Goal: Register for event/course

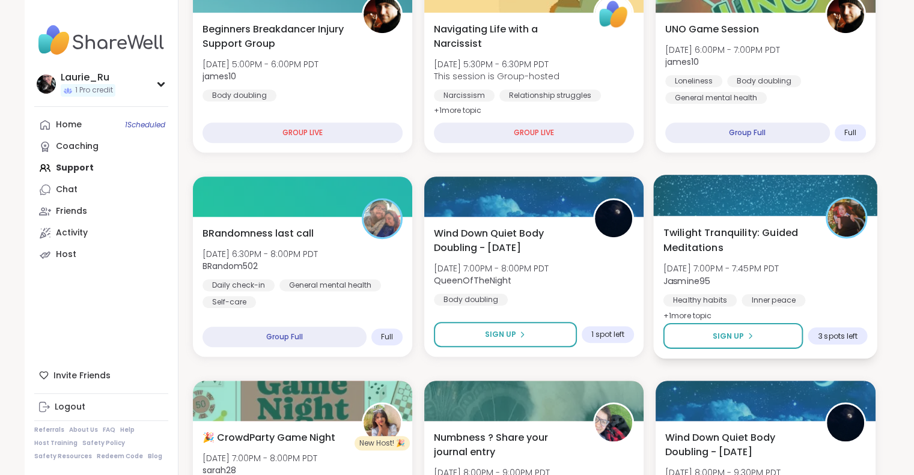
click at [727, 300] on div "Healthy habits" at bounding box center [699, 300] width 73 height 12
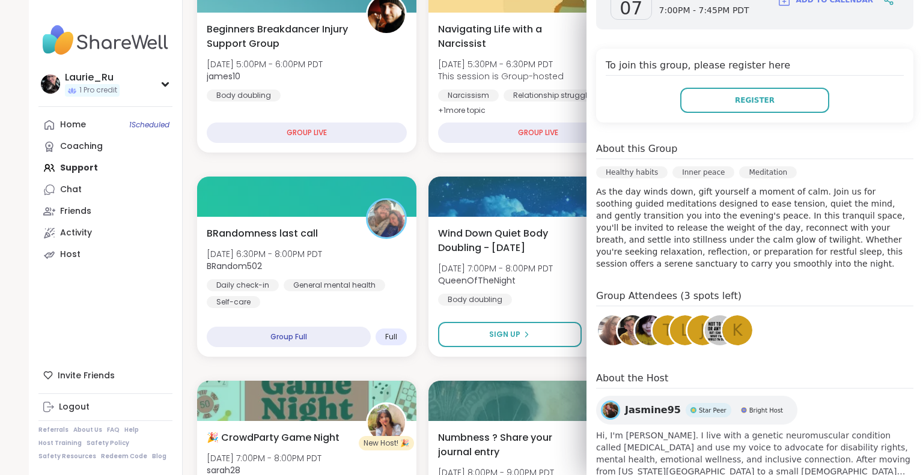
scroll to position [229, 0]
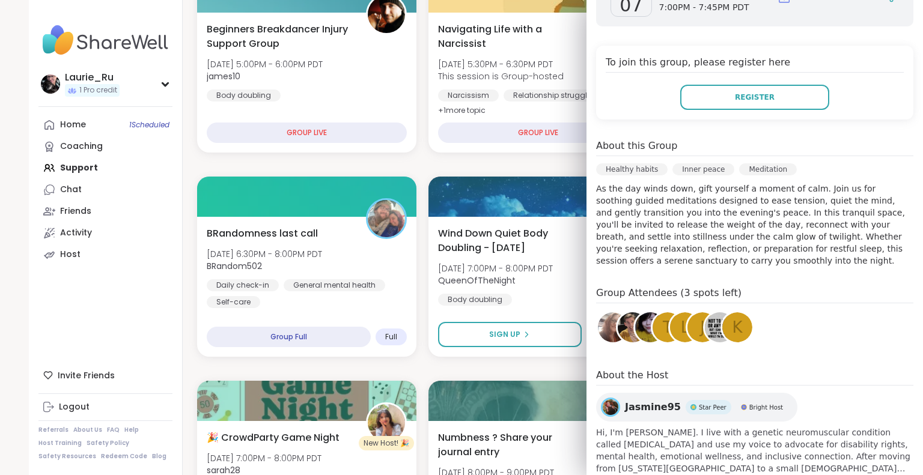
click at [598, 327] on img at bounding box center [613, 327] width 30 height 30
click at [617, 330] on img at bounding box center [632, 327] width 30 height 30
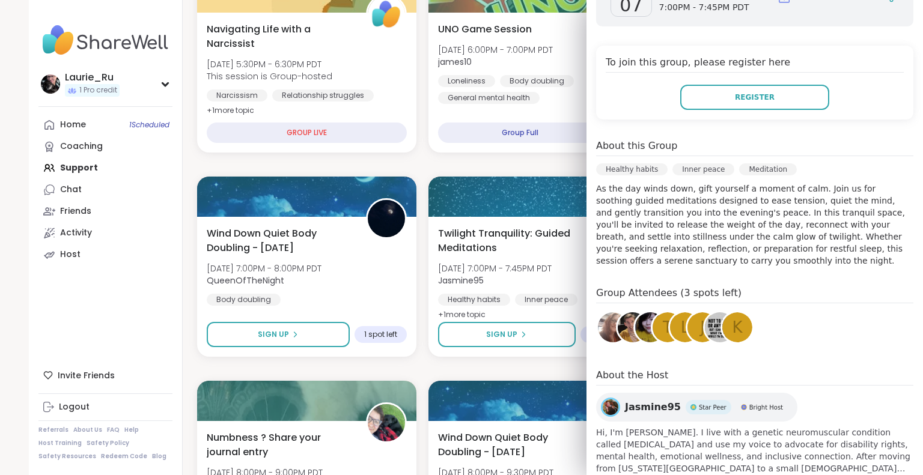
click at [635, 329] on img at bounding box center [650, 327] width 30 height 30
click at [706, 326] on img at bounding box center [720, 327] width 30 height 30
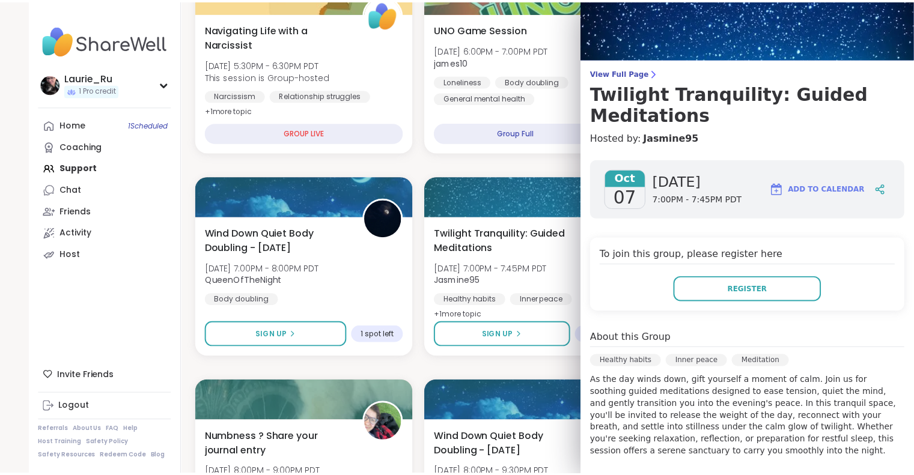
scroll to position [0, 0]
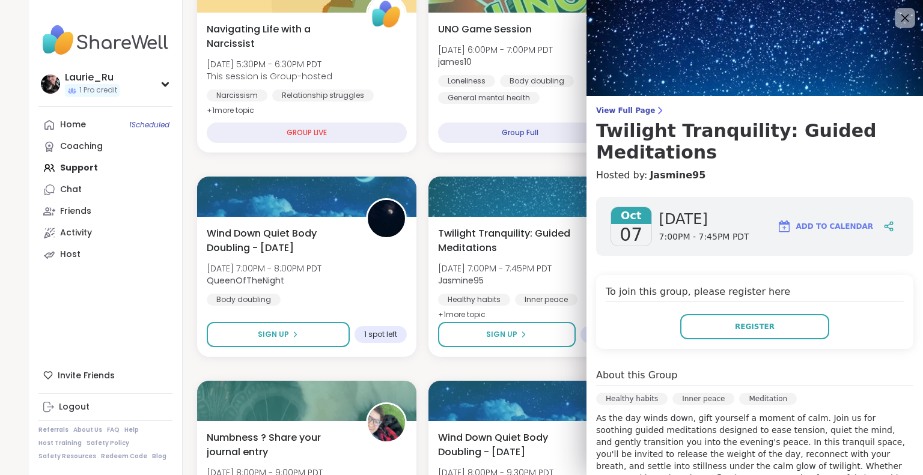
click at [901, 17] on icon at bounding box center [905, 18] width 8 height 8
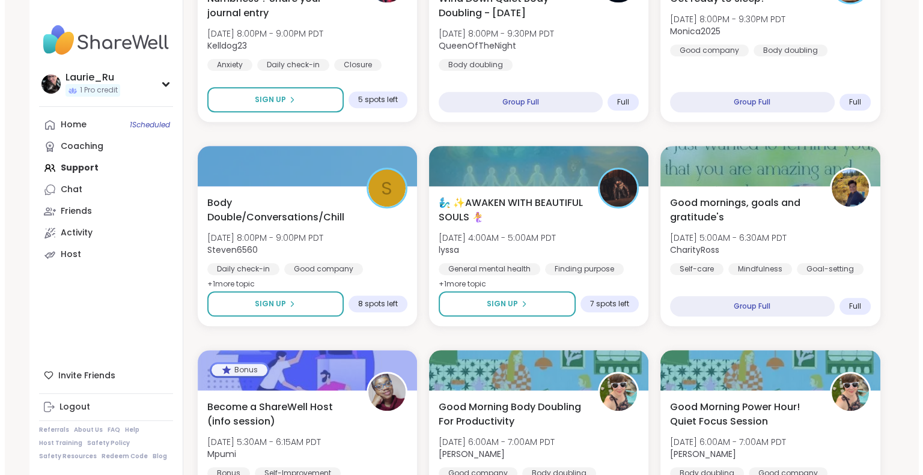
scroll to position [1108, 0]
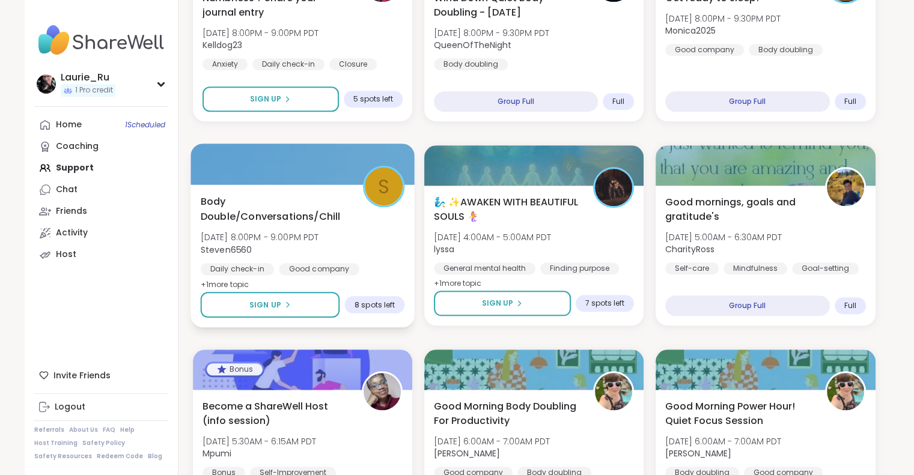
click at [317, 222] on span "Body Double/Conversations/Chill" at bounding box center [274, 208] width 149 height 29
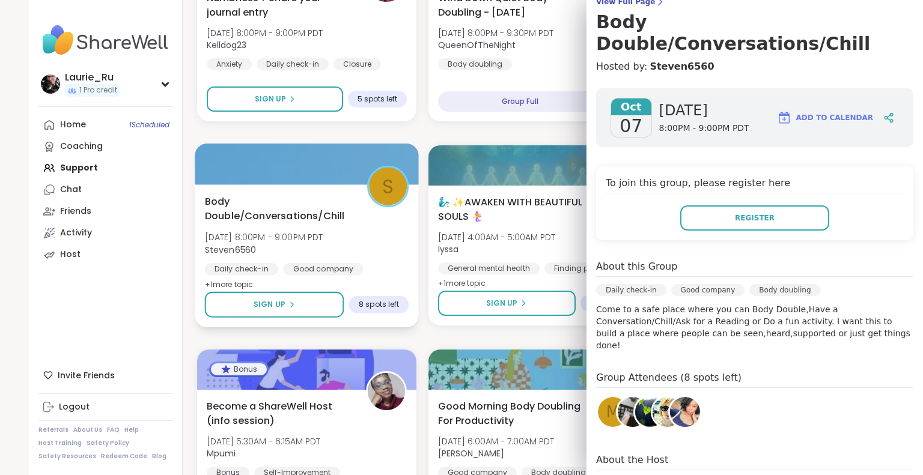
scroll to position [115, 0]
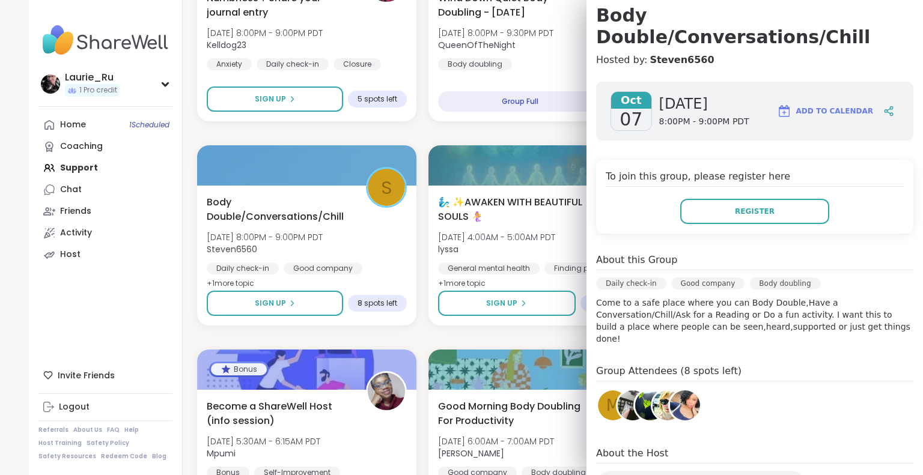
click at [690, 390] on img at bounding box center [685, 405] width 30 height 30
click at [635, 390] on img at bounding box center [650, 405] width 30 height 30
click at [617, 390] on img at bounding box center [632, 405] width 30 height 30
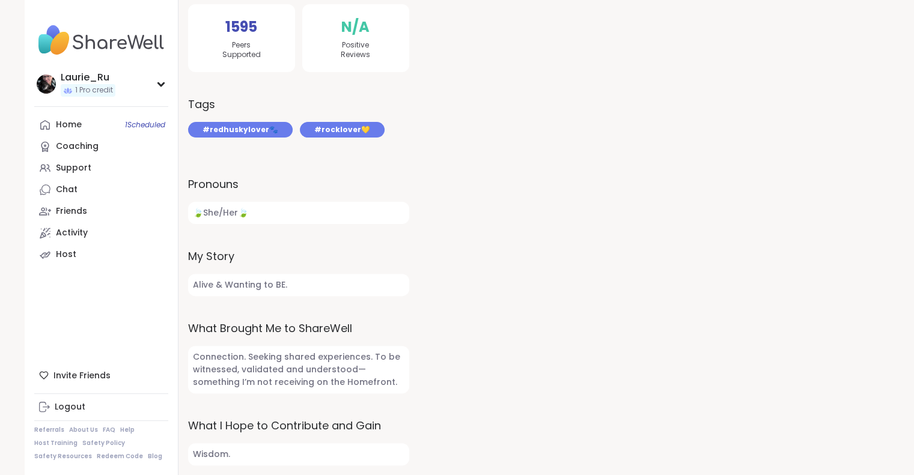
scroll to position [317, 0]
click at [344, 93] on div "189 Sessions Attended 1595 Peers Supported 0 Sessions Hosted N/A Positive Revie…" at bounding box center [298, 183] width 221 height 561
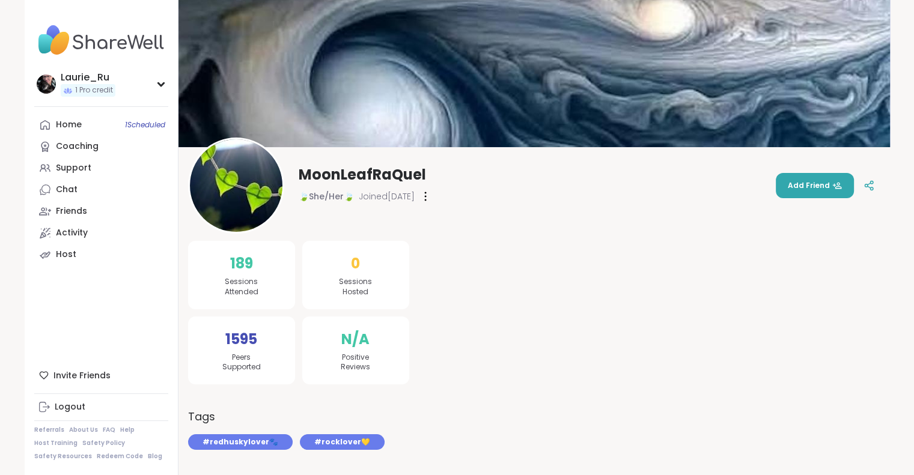
scroll to position [0, 0]
